Goal: Communication & Community: Answer question/provide support

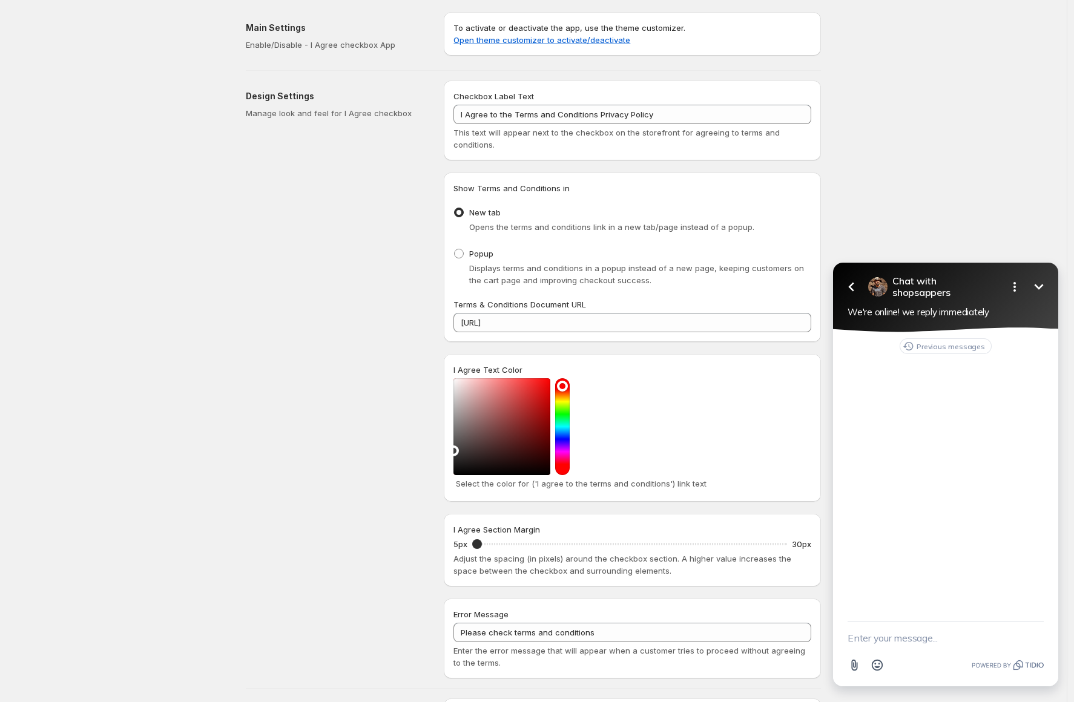
click at [855, 647] on textarea "New message" at bounding box center [945, 637] width 196 height 31
type textarea "hi"
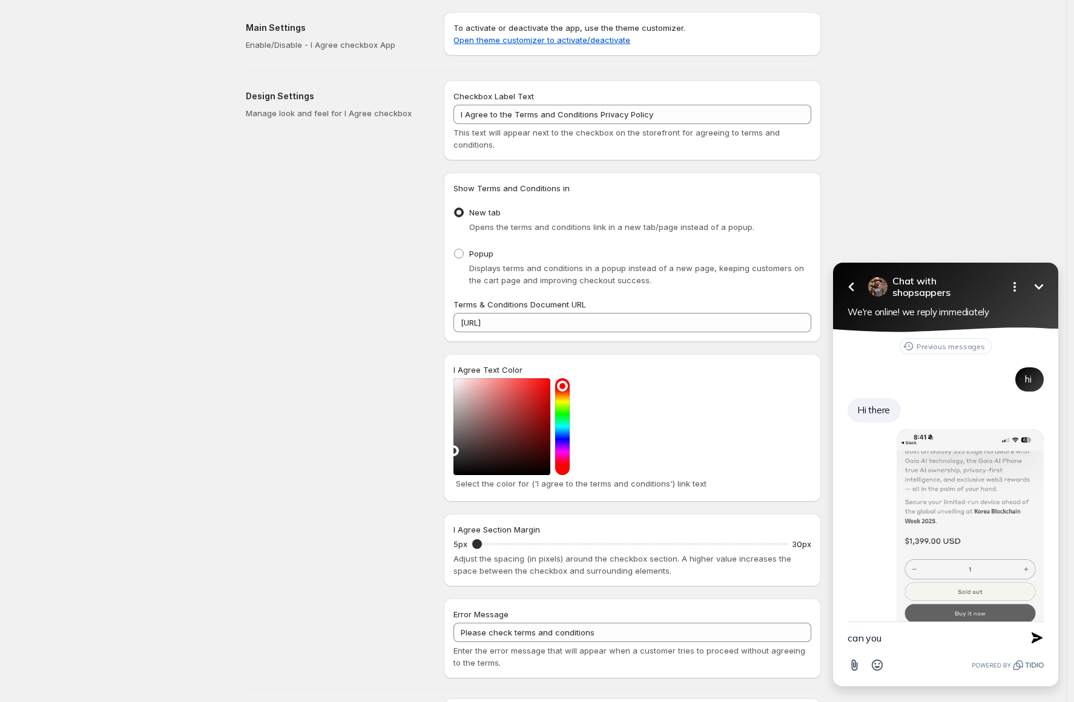
scroll to position [142, 0]
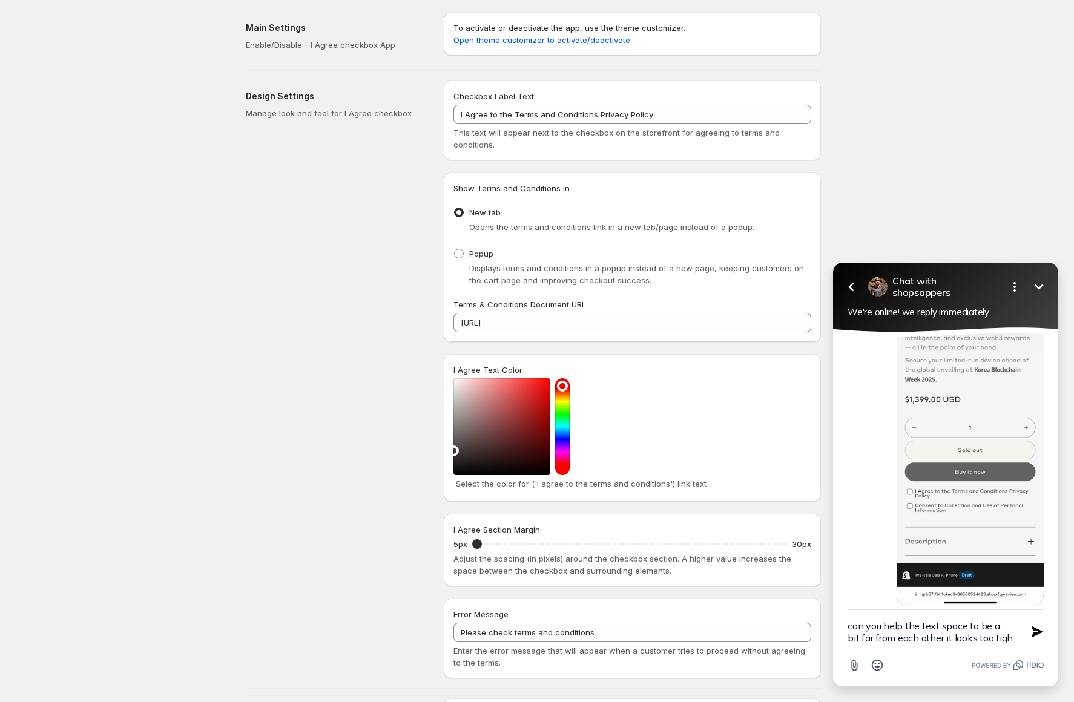
type textarea "can you help the text space to be a bit far from each other it looks too tight"
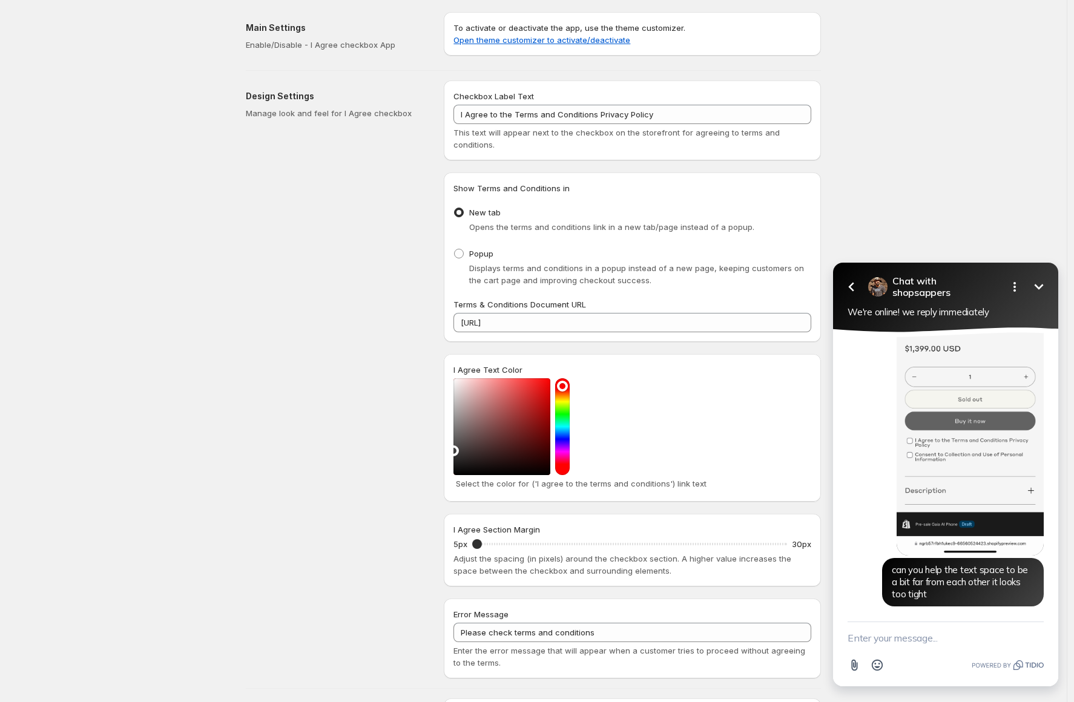
type textarea "?"
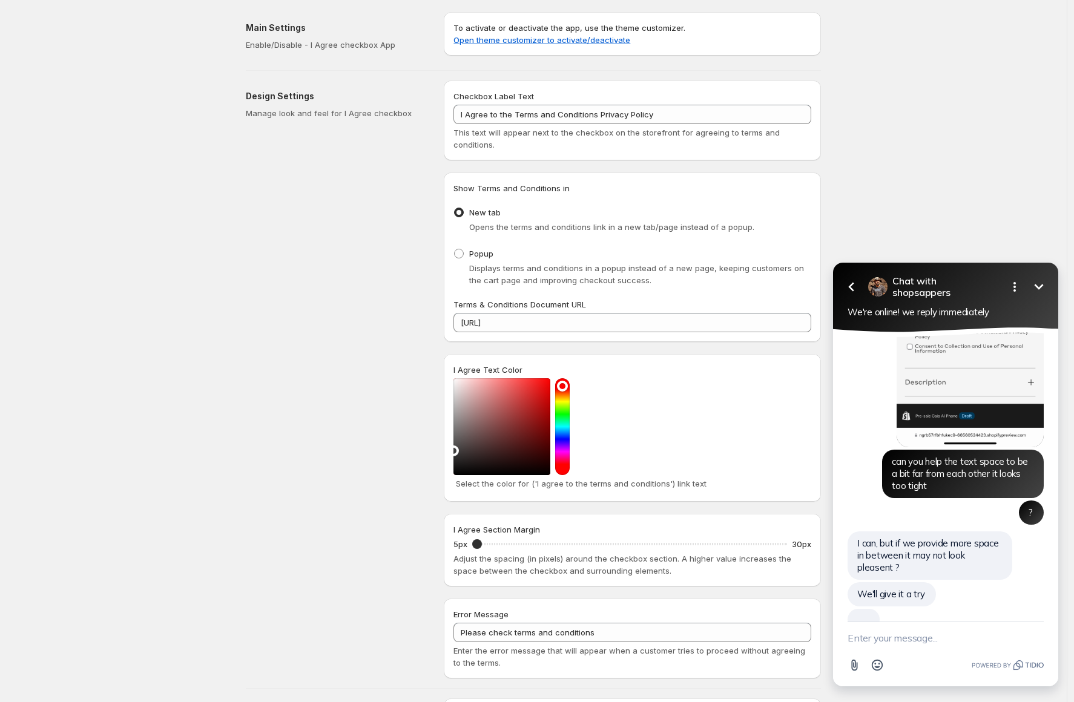
scroll to position [327, 0]
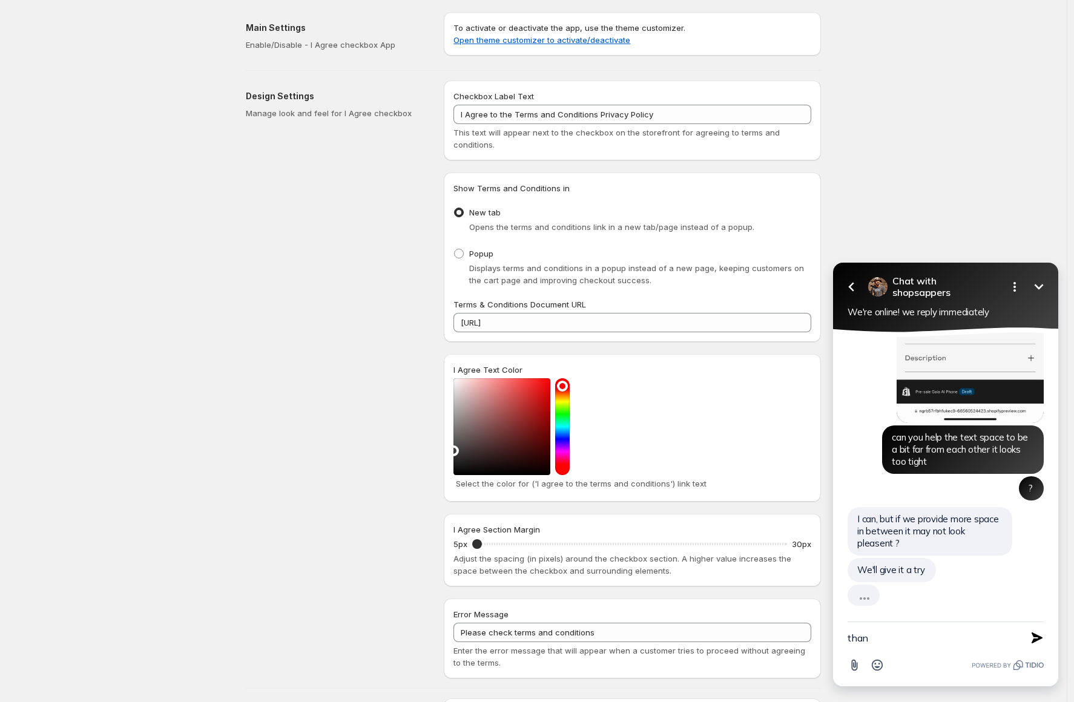
type textarea "thank"
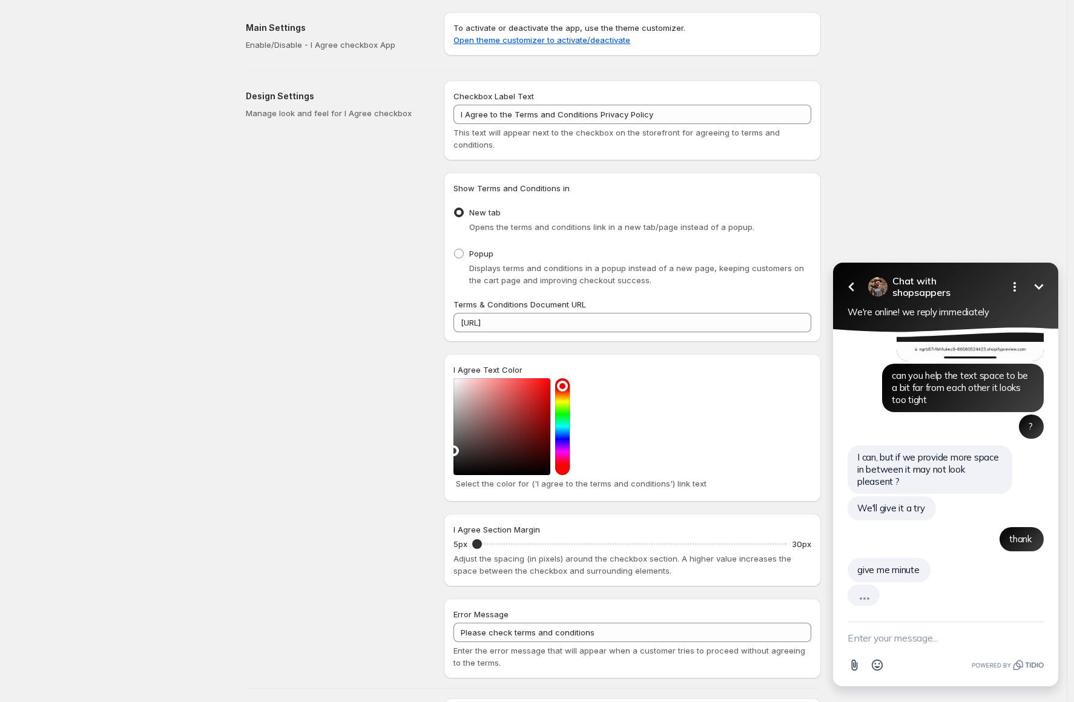
scroll to position [363, 0]
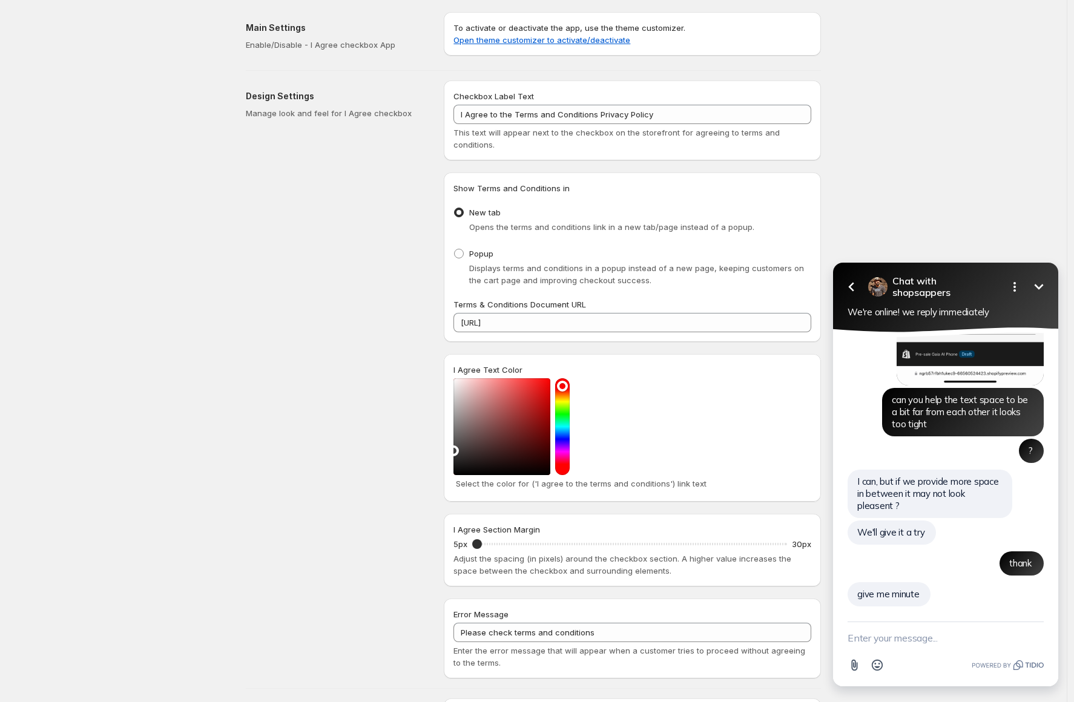
type textarea "u"
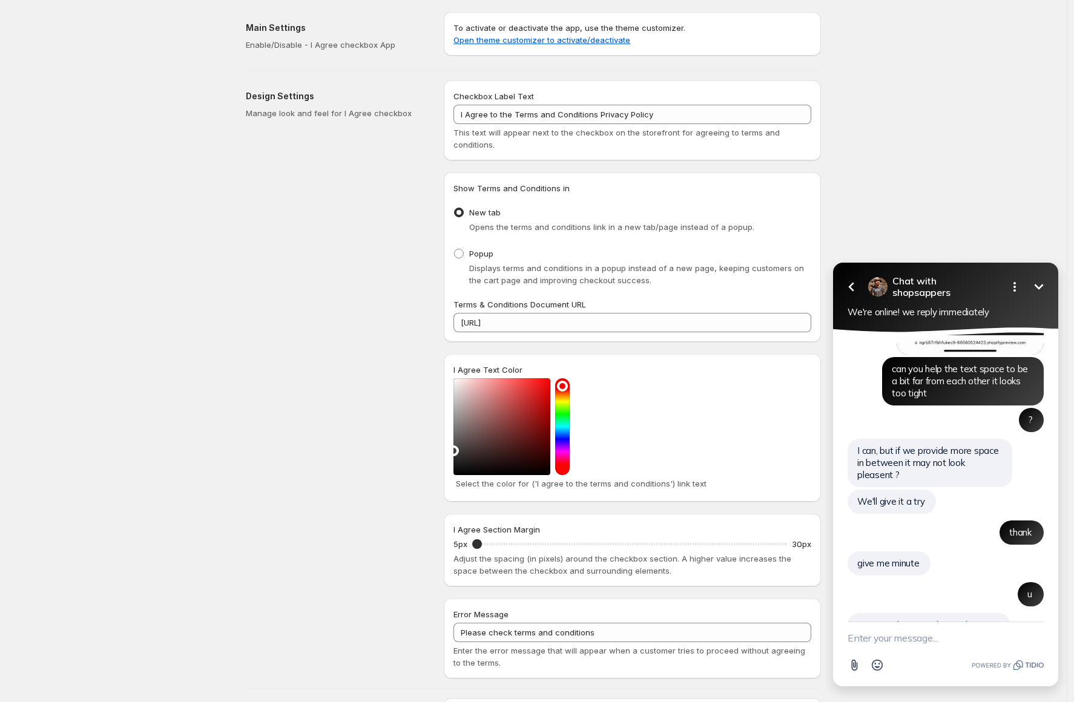
scroll to position [463, 0]
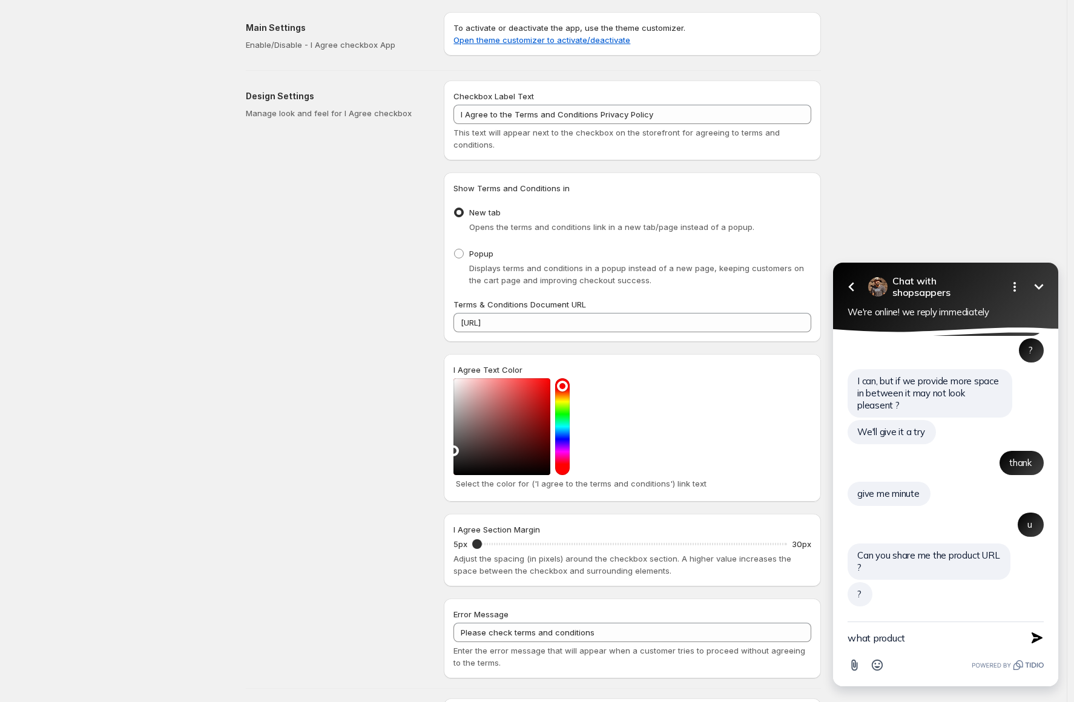
paste textarea "[URL]"
paste textarea "New message"
type textarea "[URL]"
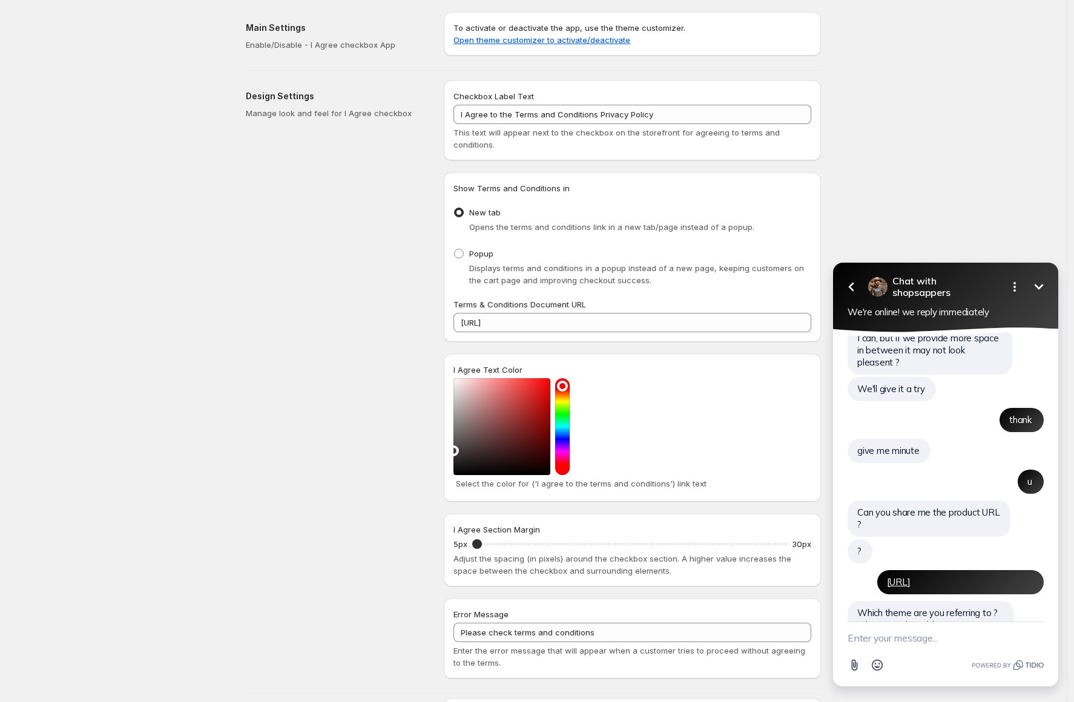
scroll to position [588, 0]
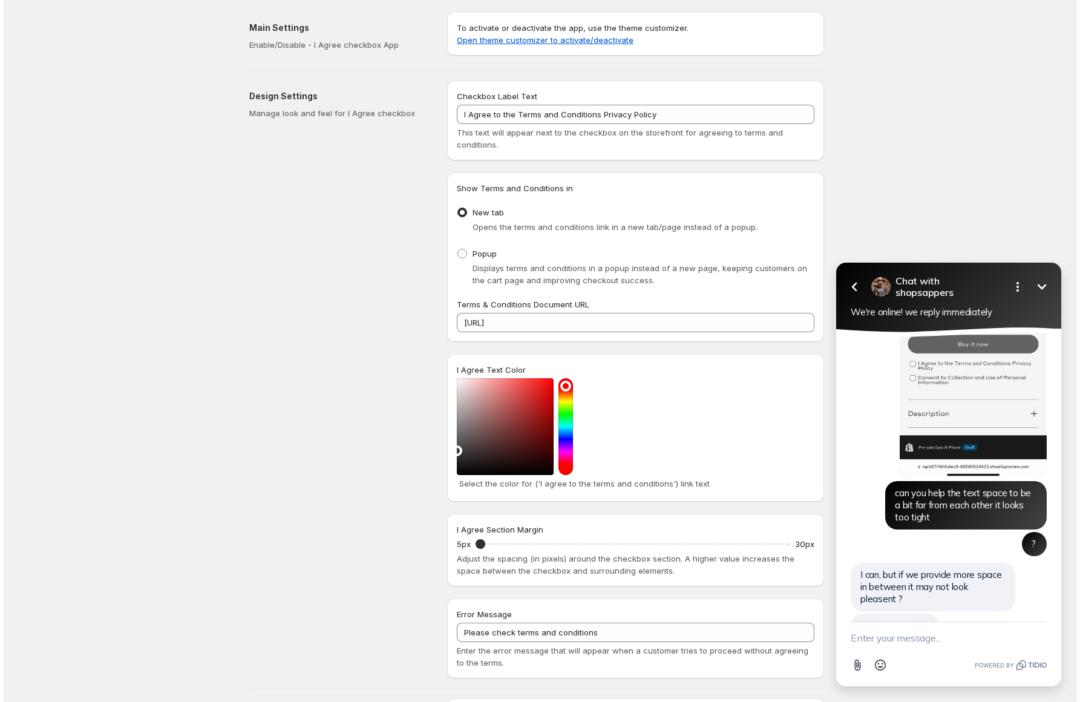
scroll to position [588, 0]
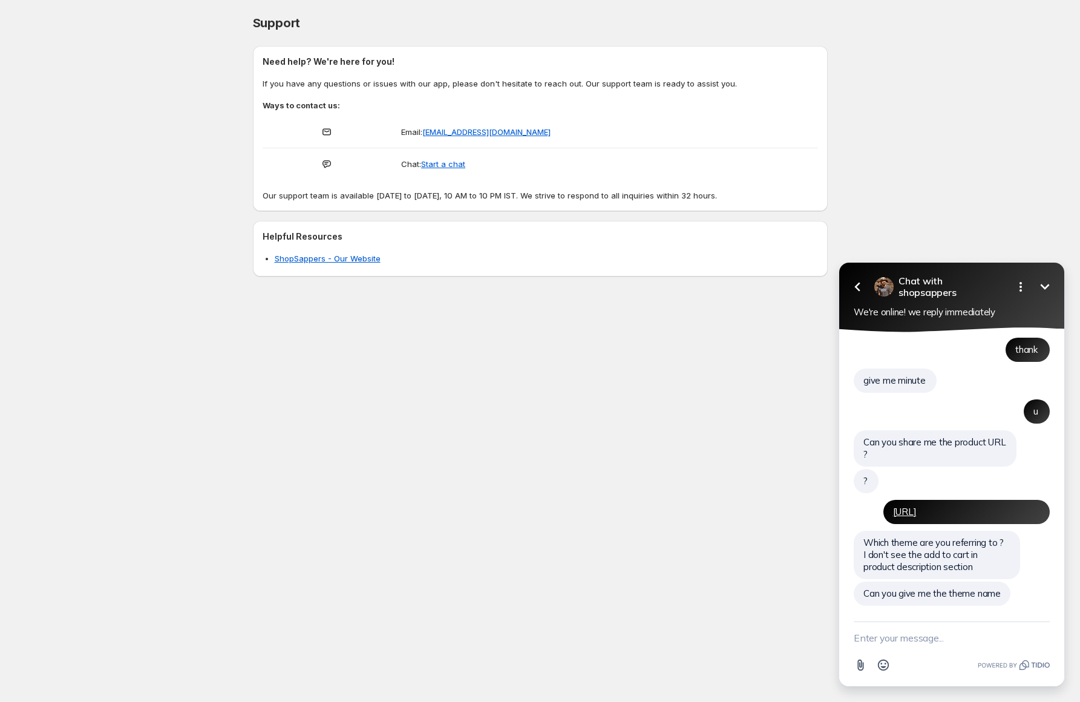
click at [911, 641] on textarea "New message" at bounding box center [952, 637] width 196 height 31
paste textarea "Pre-sale Gaia AI Phone"
type textarea "Pre-sale Gaia AI Phone"
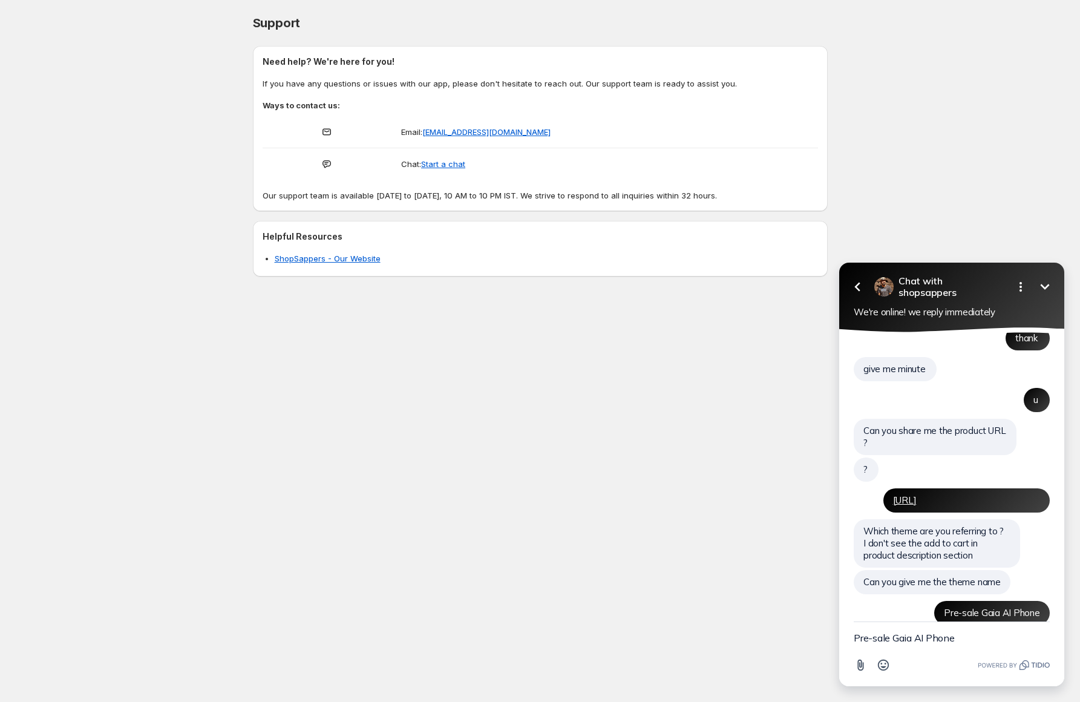
scroll to position [619, 0]
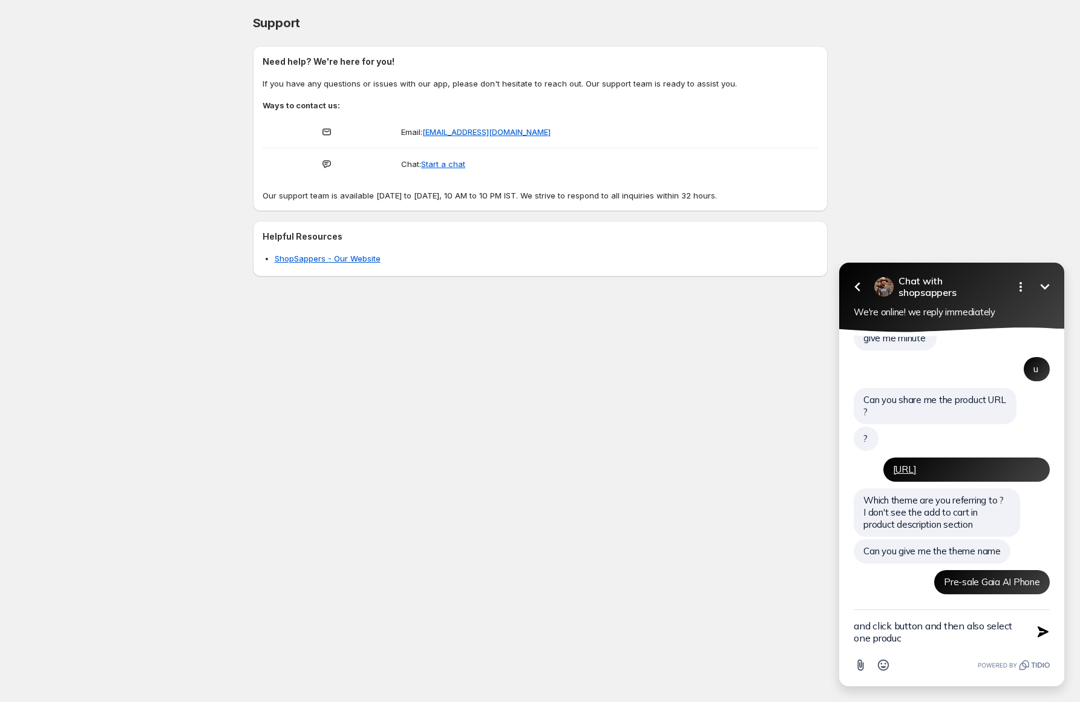
type textarea "and click button and then also select one product"
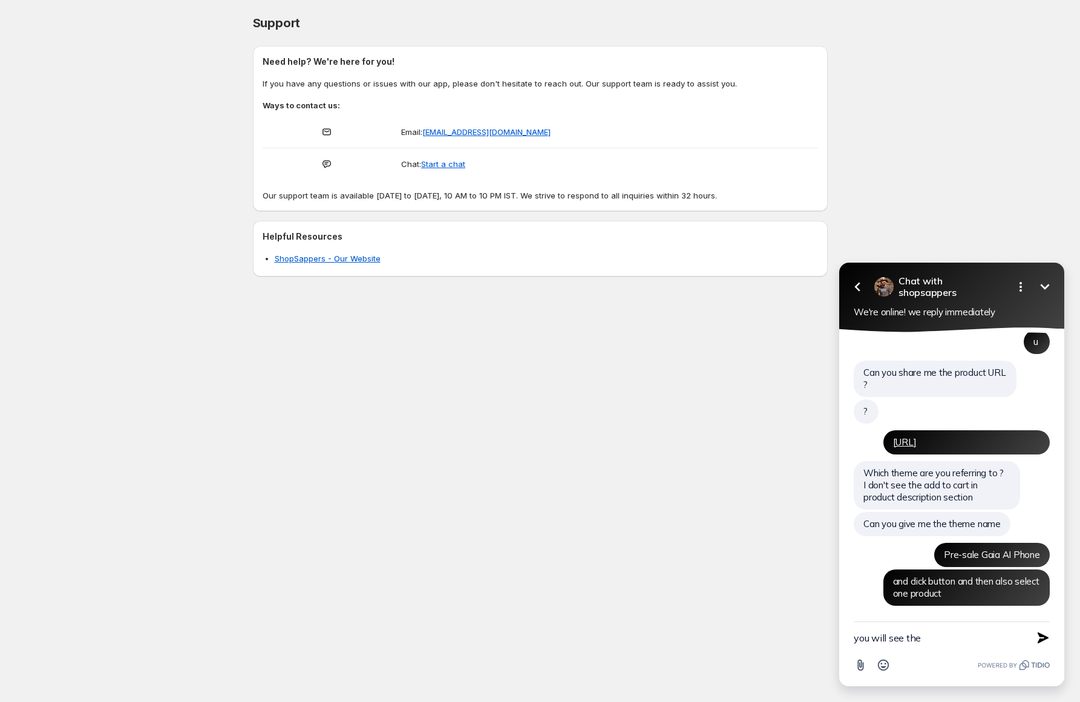
type textarea "you will see ther"
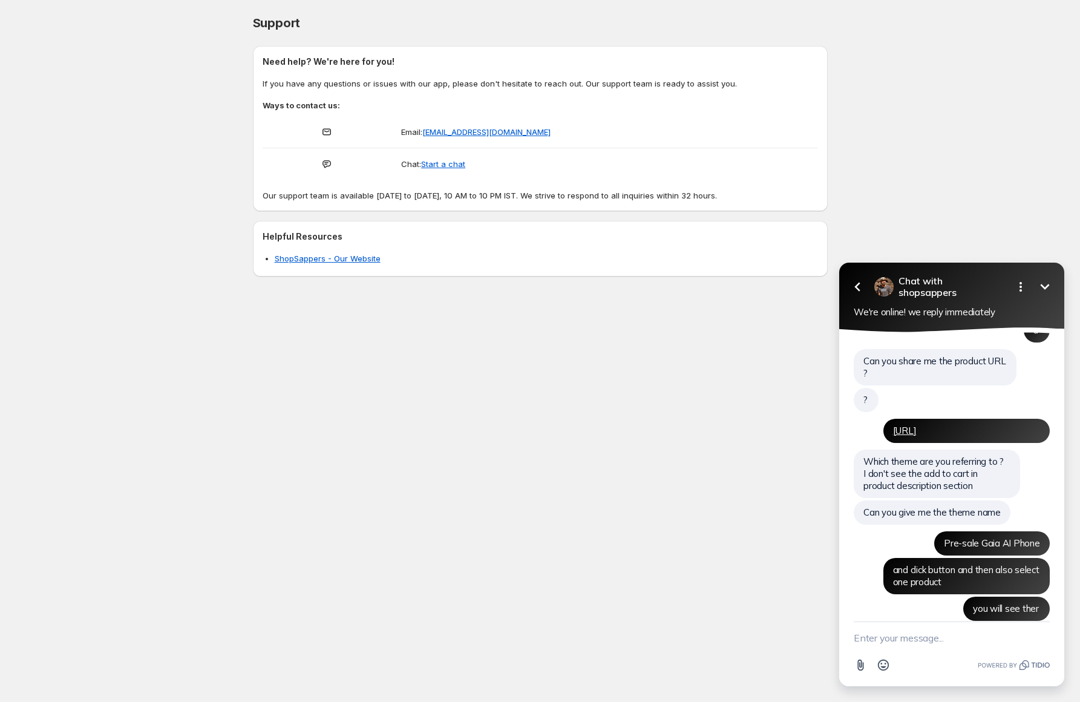
scroll to position [684, 0]
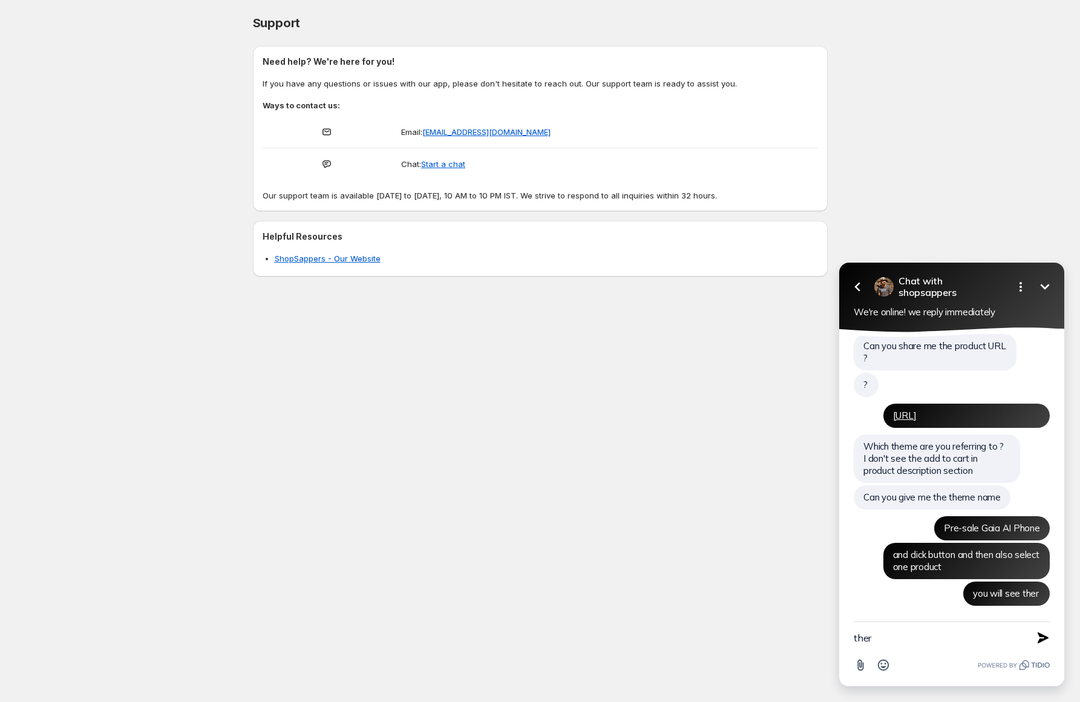
type textarea "there"
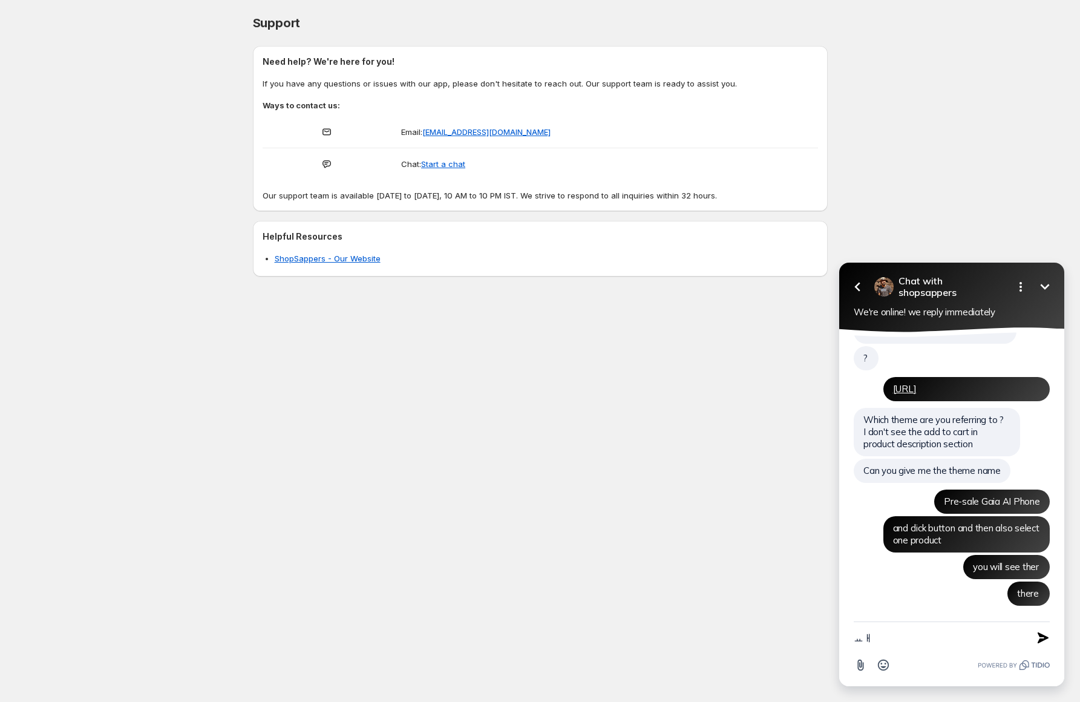
type textarea "ㅛ"
type textarea "you got it?"
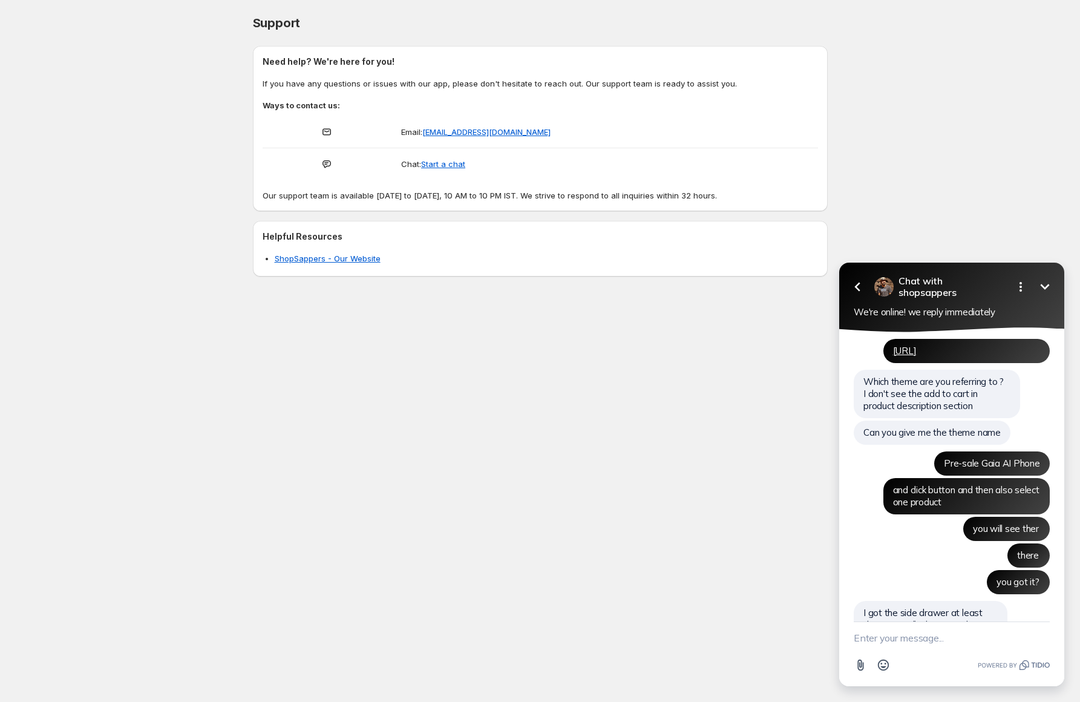
scroll to position [792, 0]
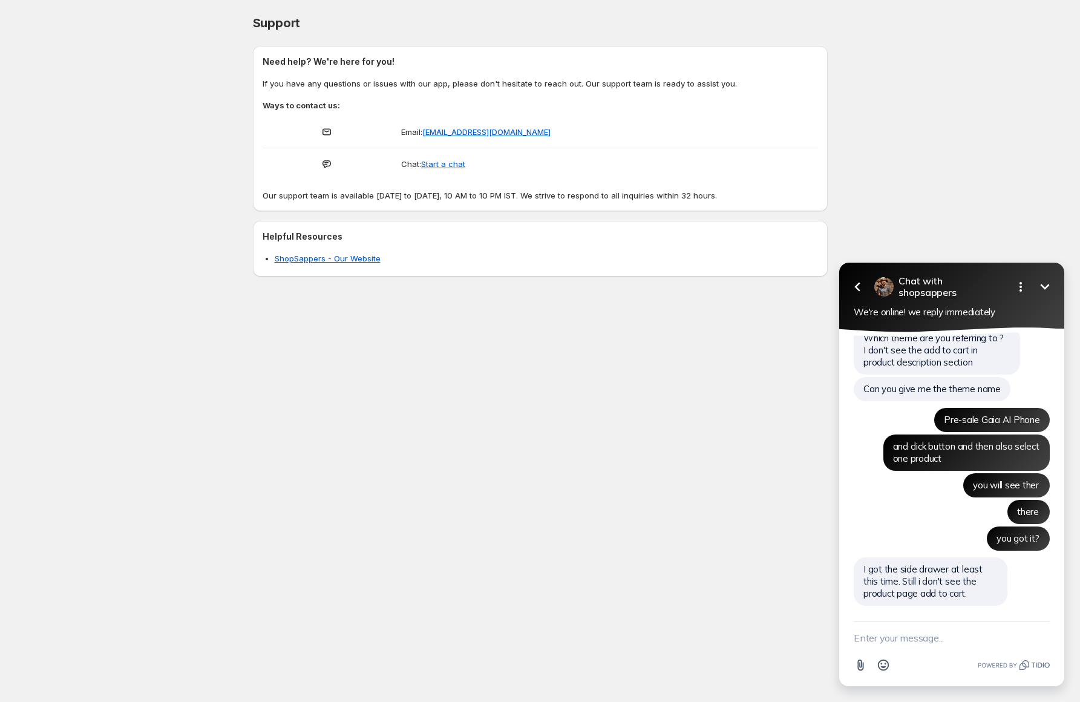
type textarea "d"
type textarea "can you click unhide on the left side"
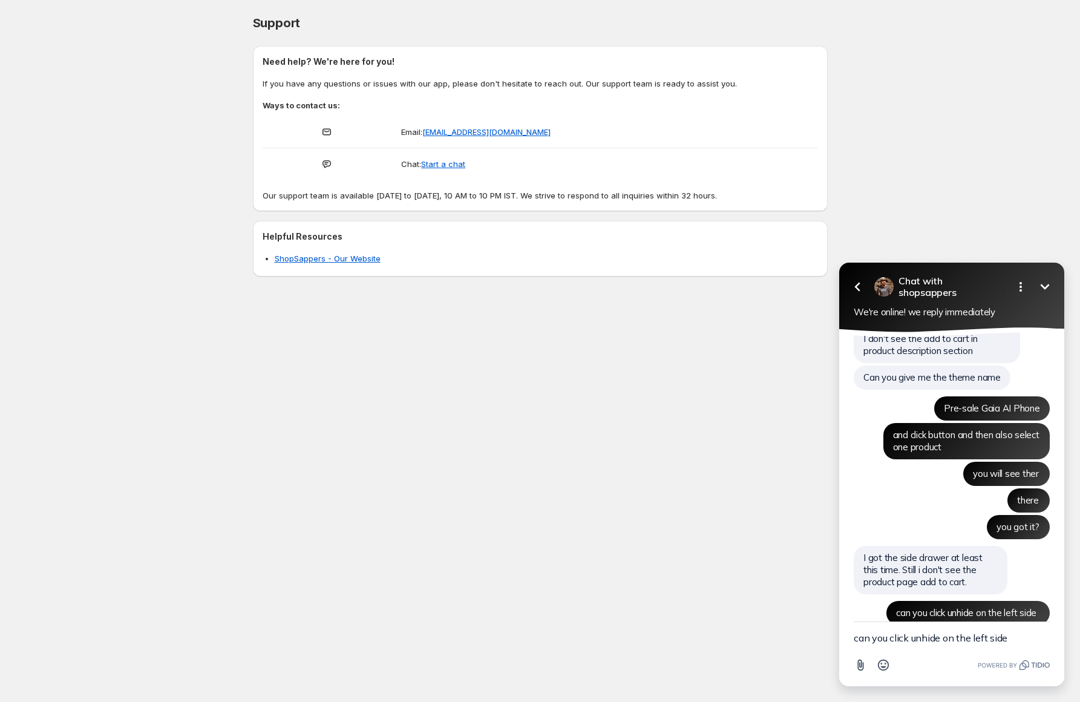
scroll to position [823, 0]
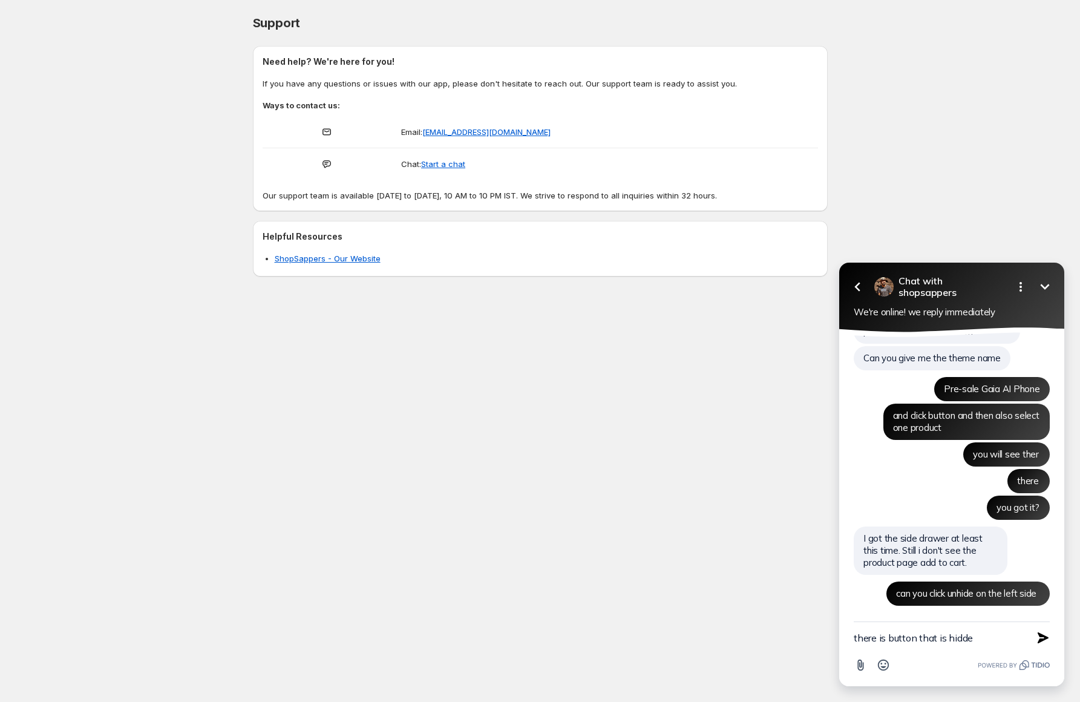
type textarea "there is button that is hidden"
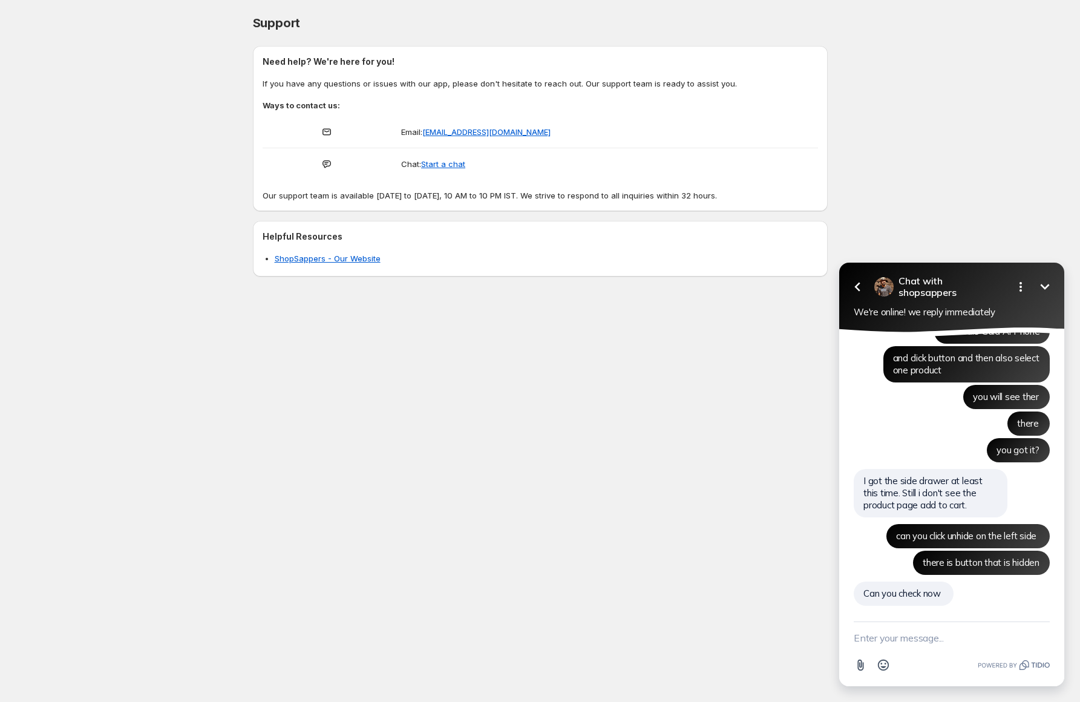
scroll to position [881, 0]
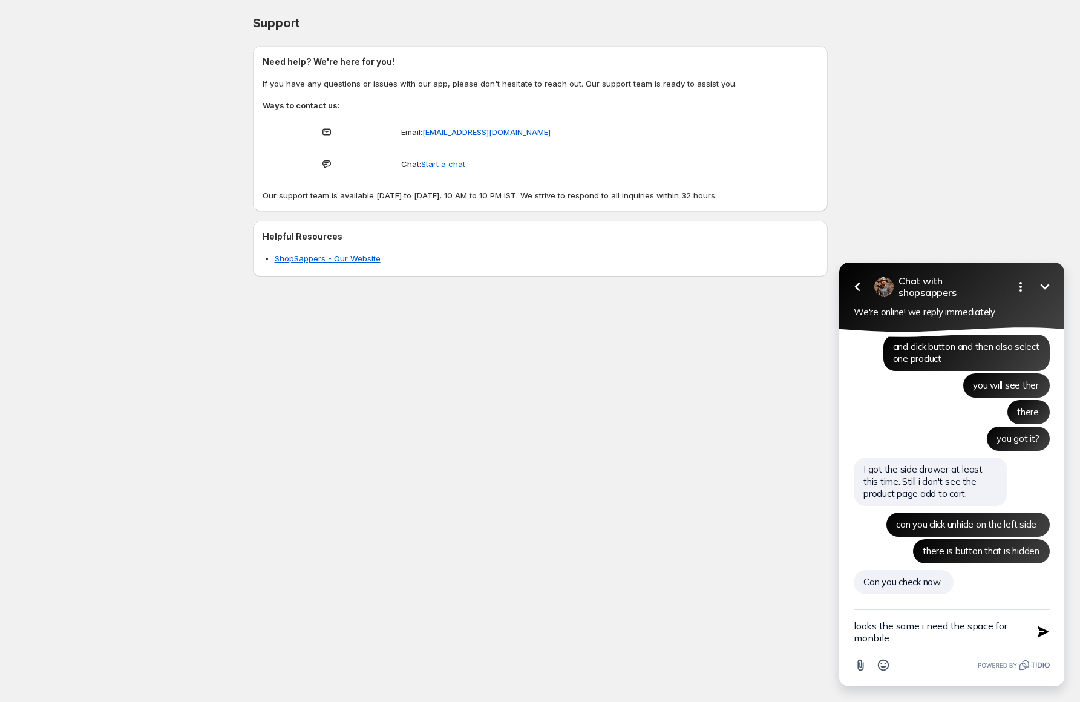
type textarea "looks the same i need the space for monbile"
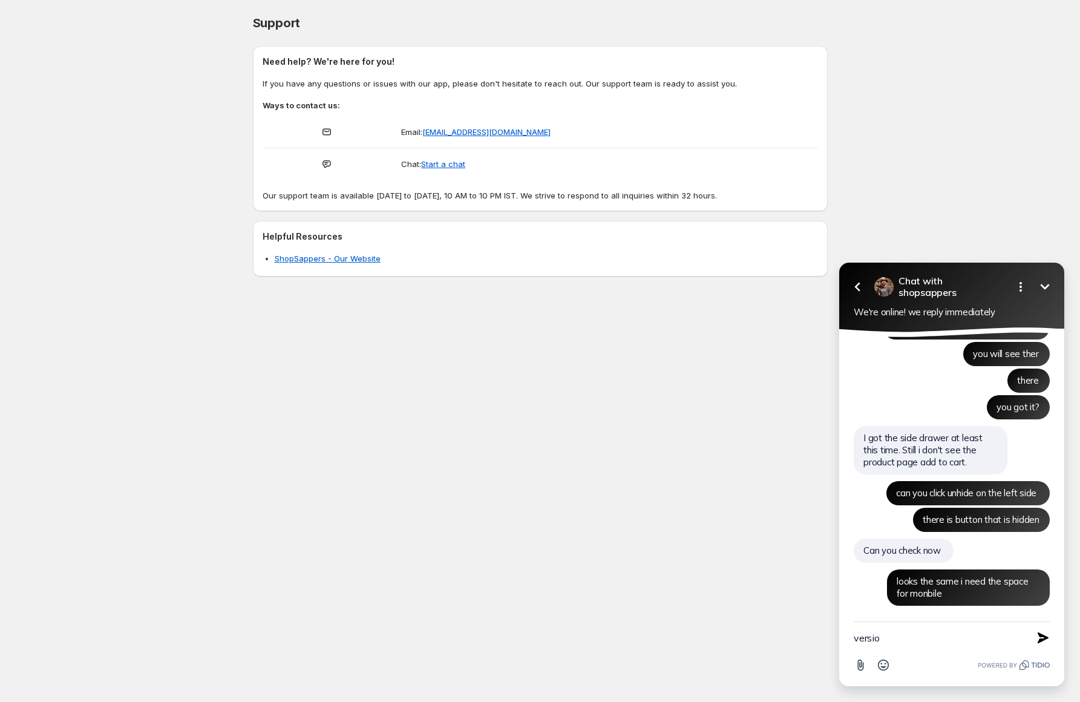
type textarea "version"
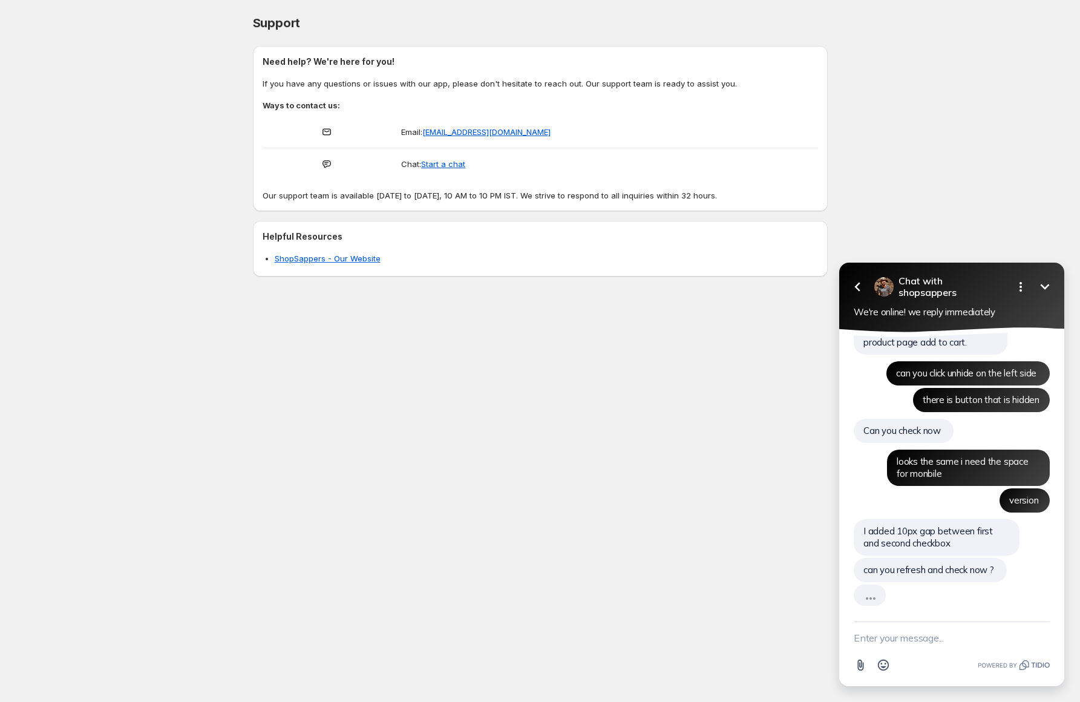
scroll to position [1020, 0]
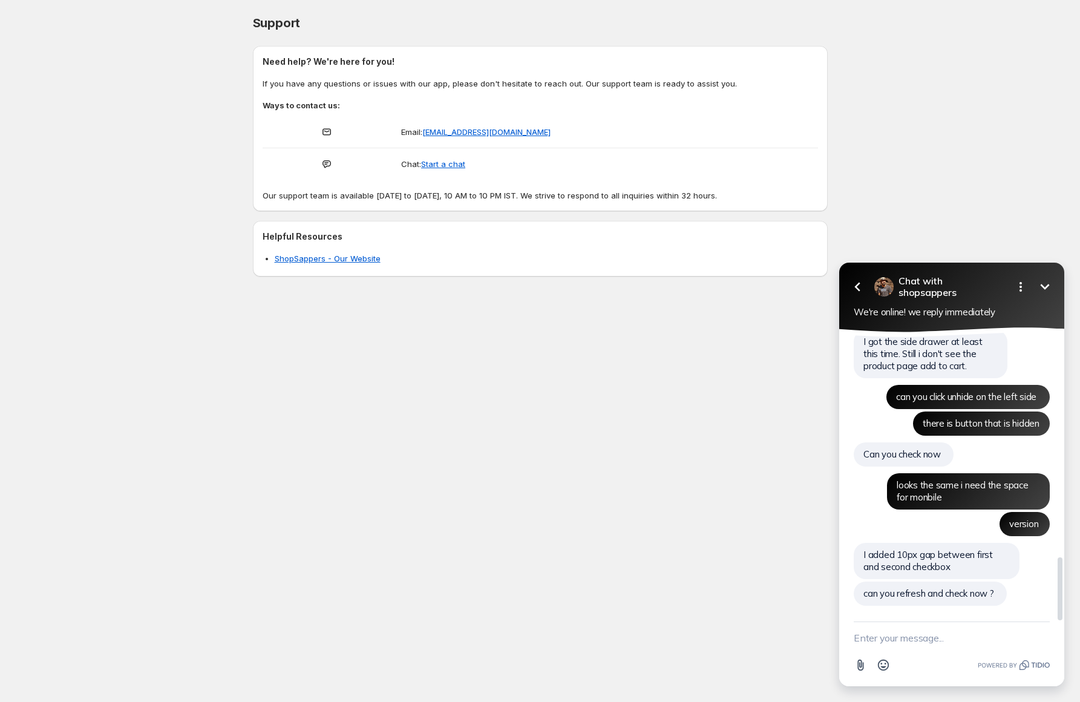
type textarea "ㅇ"
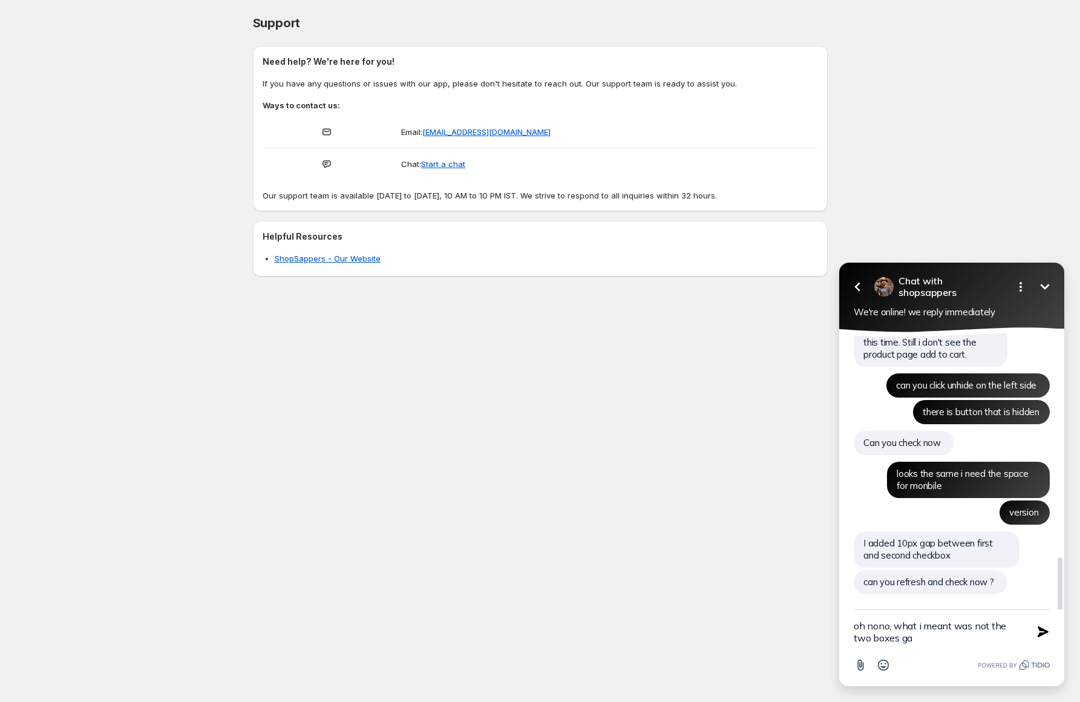
type textarea "oh nono, what i meant was not the two boxes gap"
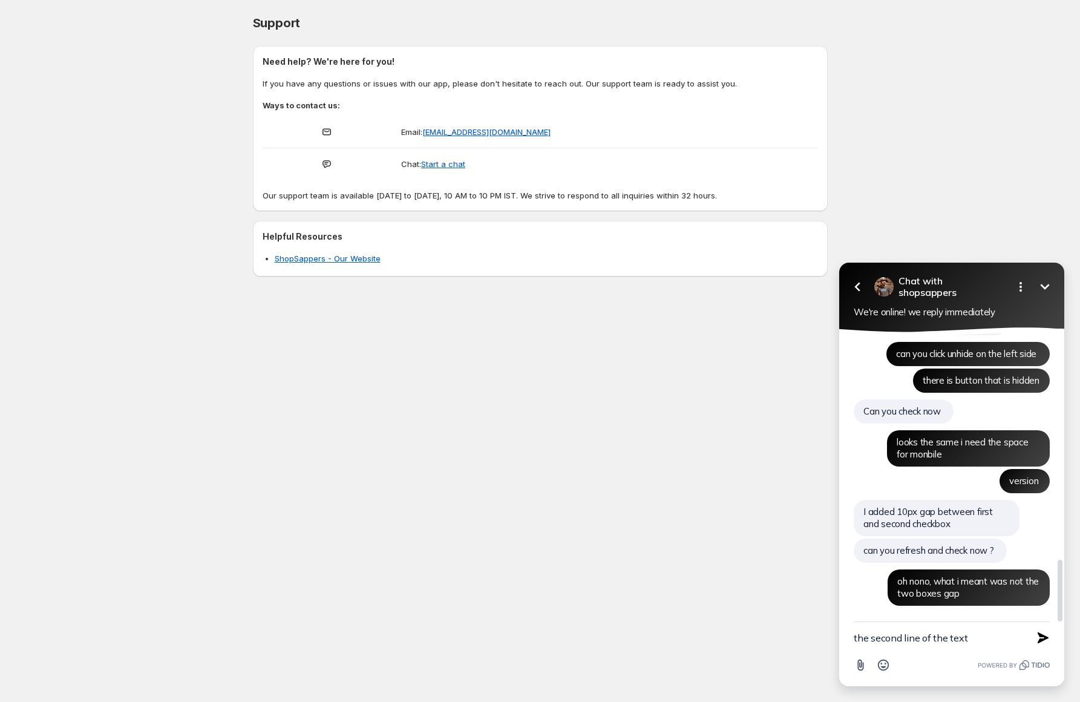
type textarea "the second line of the text"
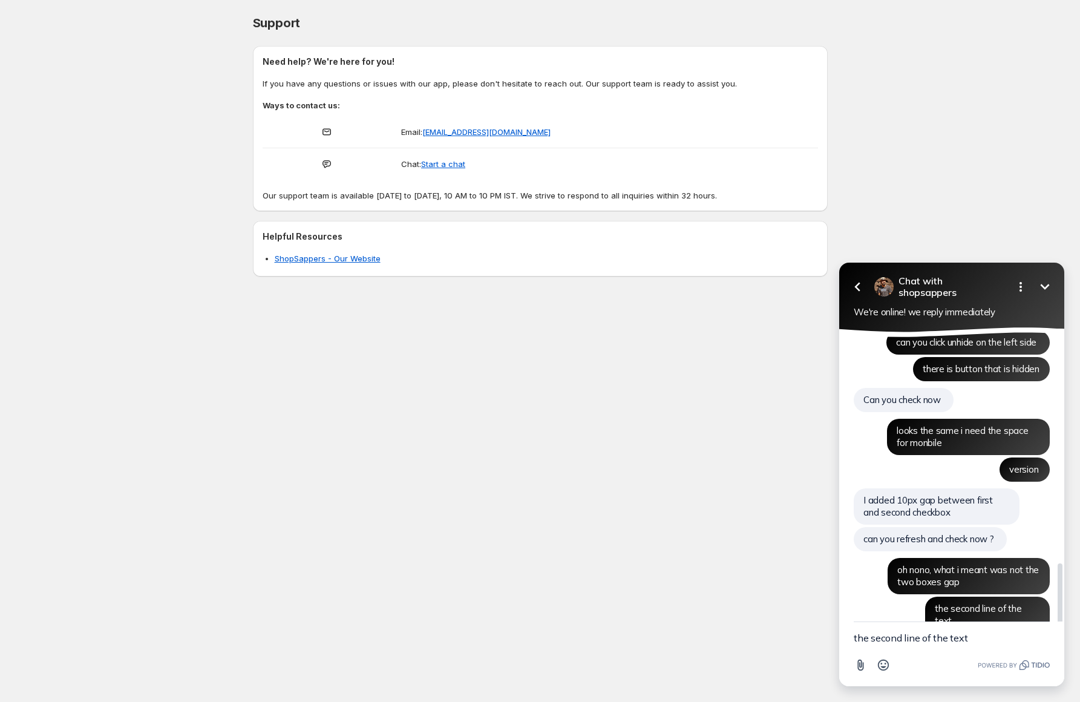
scroll to position [1089, 0]
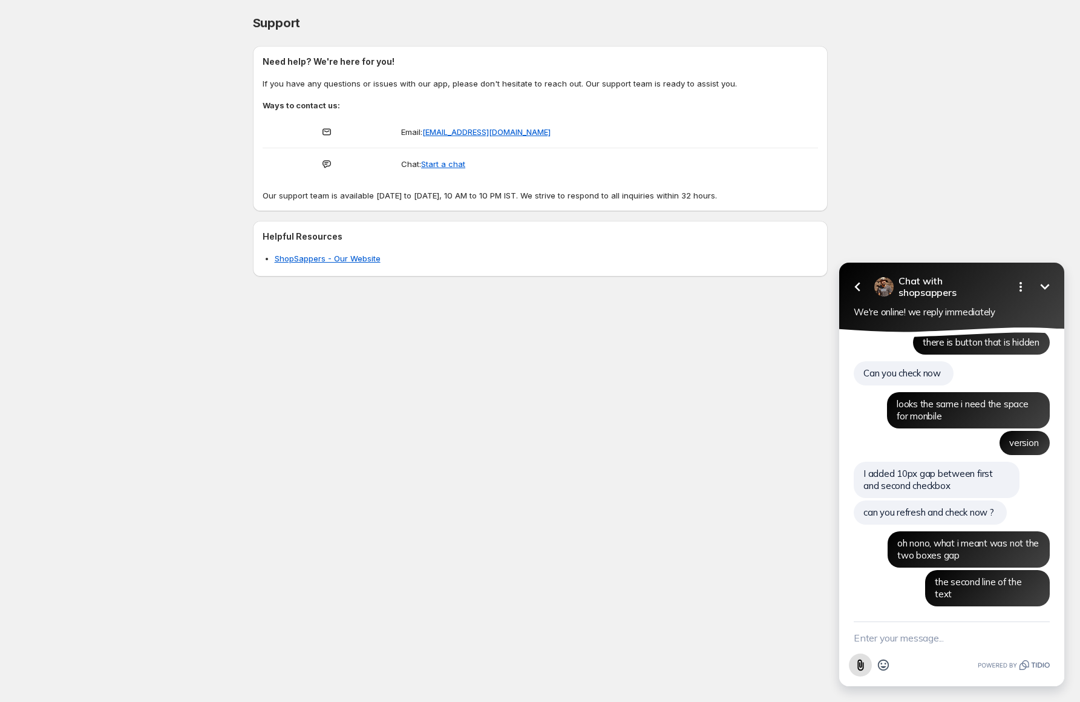
click at [859, 666] on icon "Attach file button" at bounding box center [861, 665] width 6 height 11
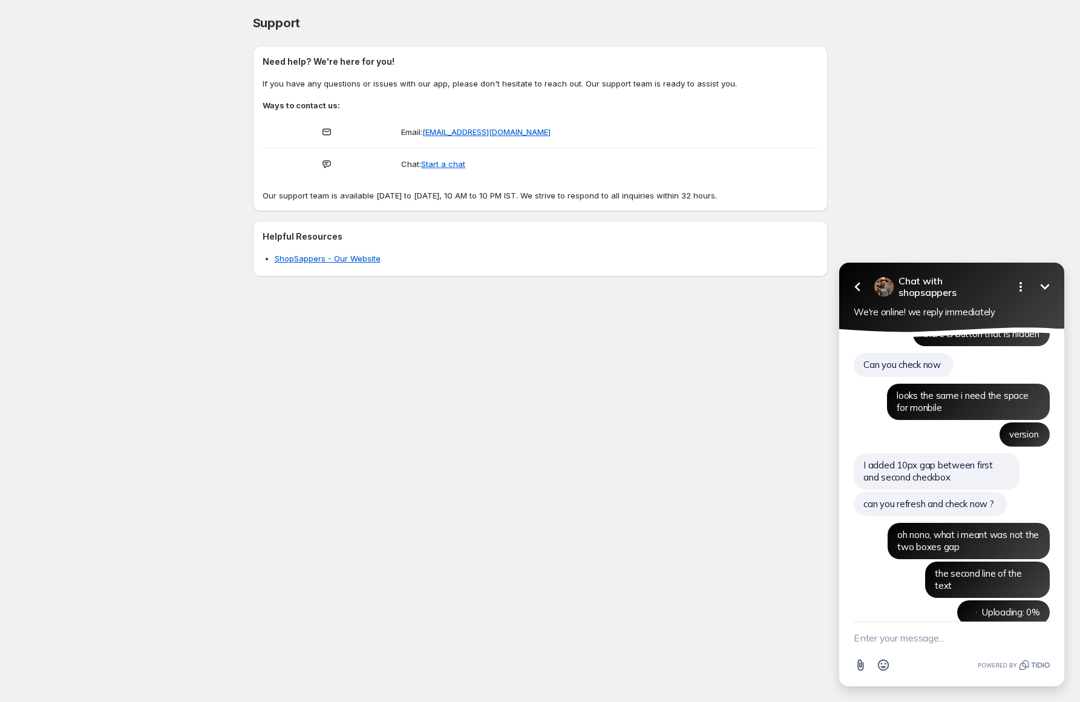
click at [864, 645] on textarea "New message" at bounding box center [952, 637] width 196 height 31
type textarea "w"
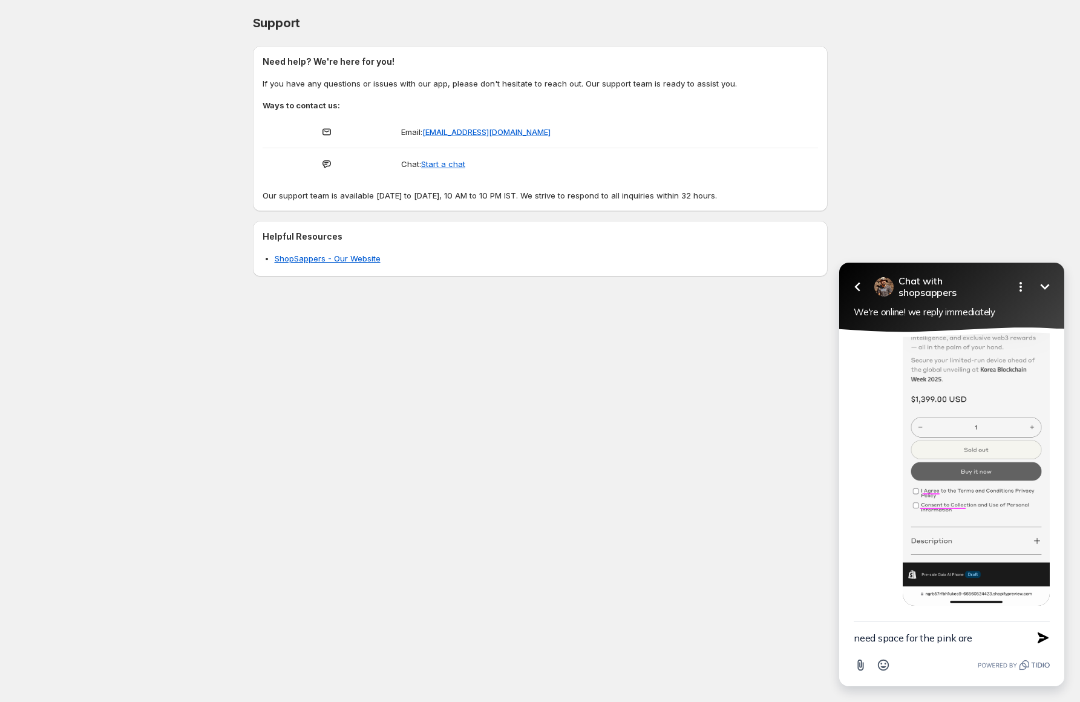
type textarea "need space for the pink area"
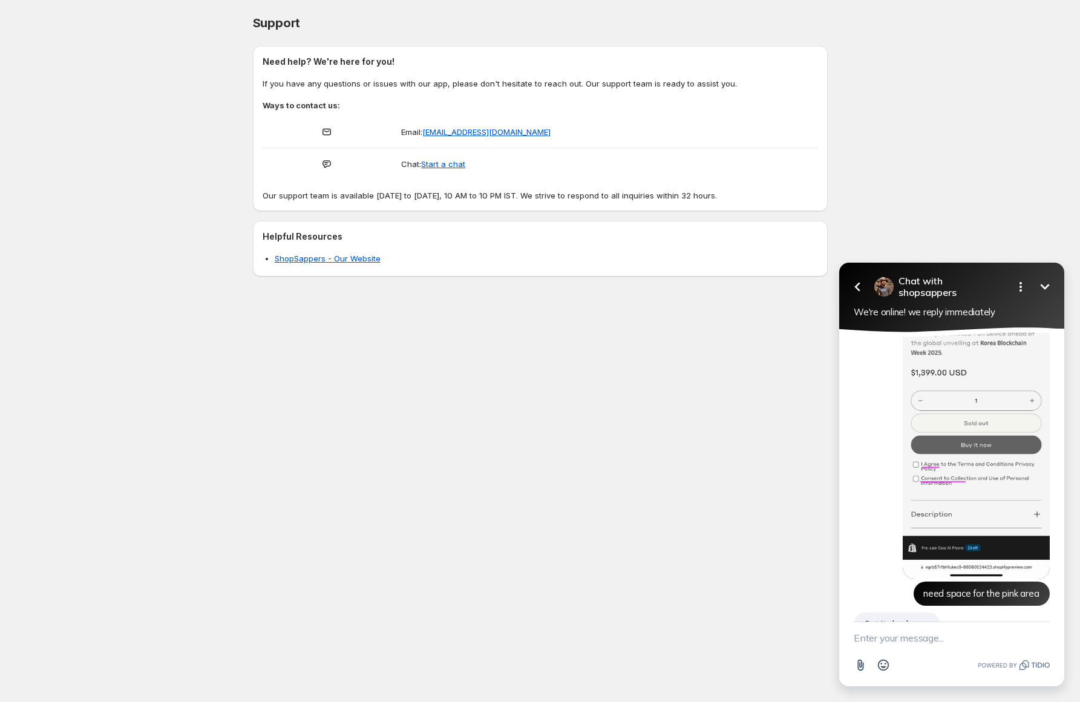
scroll to position [1468, 0]
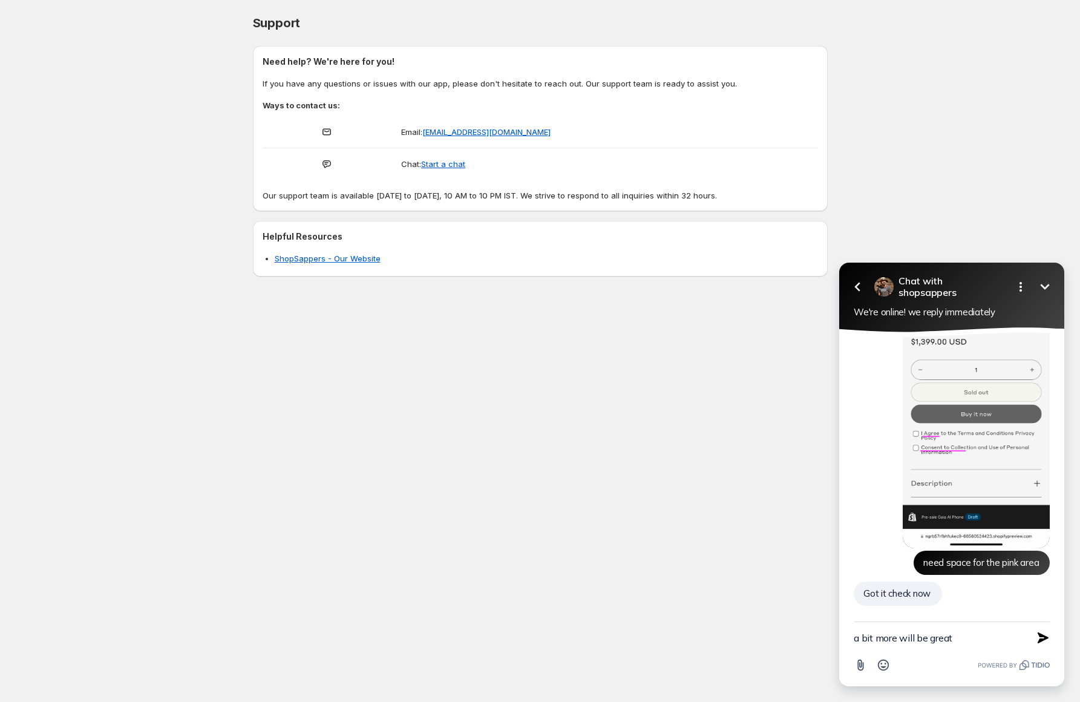
type textarea "a bit more will be great!"
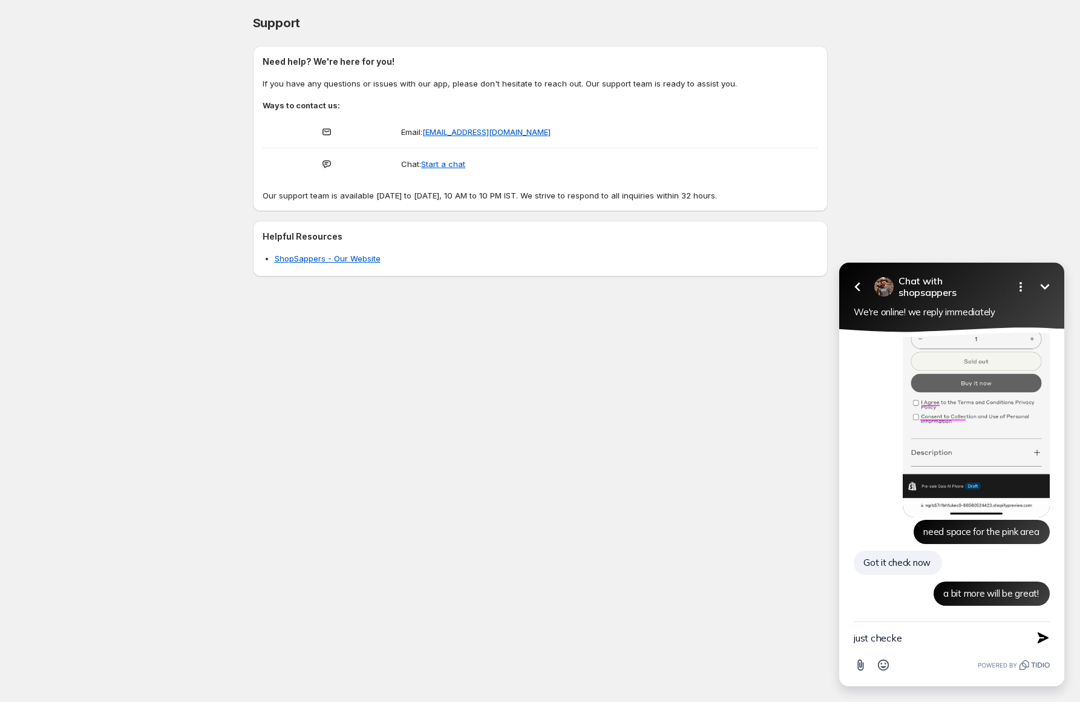
type textarea "just checked"
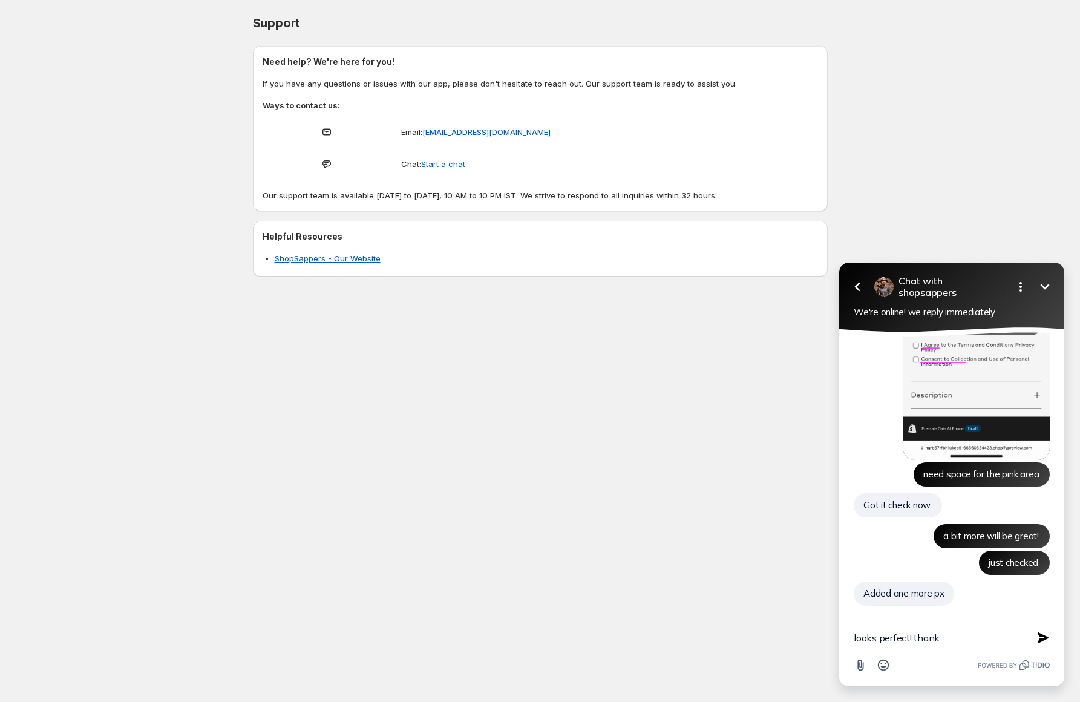
scroll to position [1557, 0]
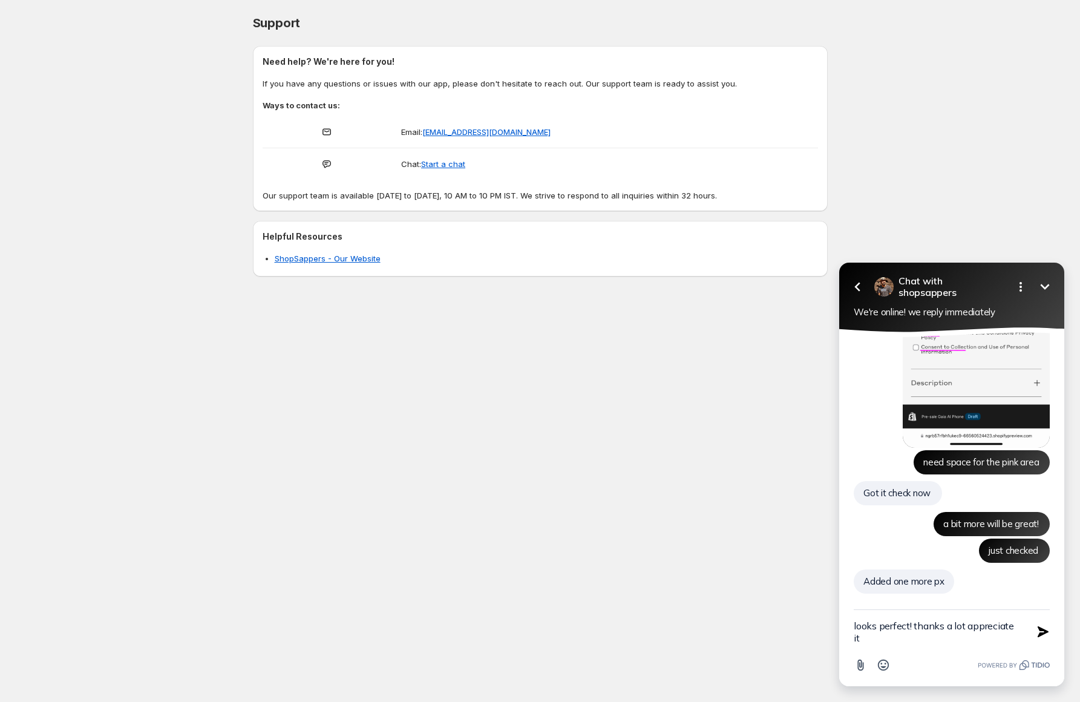
type textarea "looks perfect! thanks a lot appreciate it\"
